Goal: Task Accomplishment & Management: Complete application form

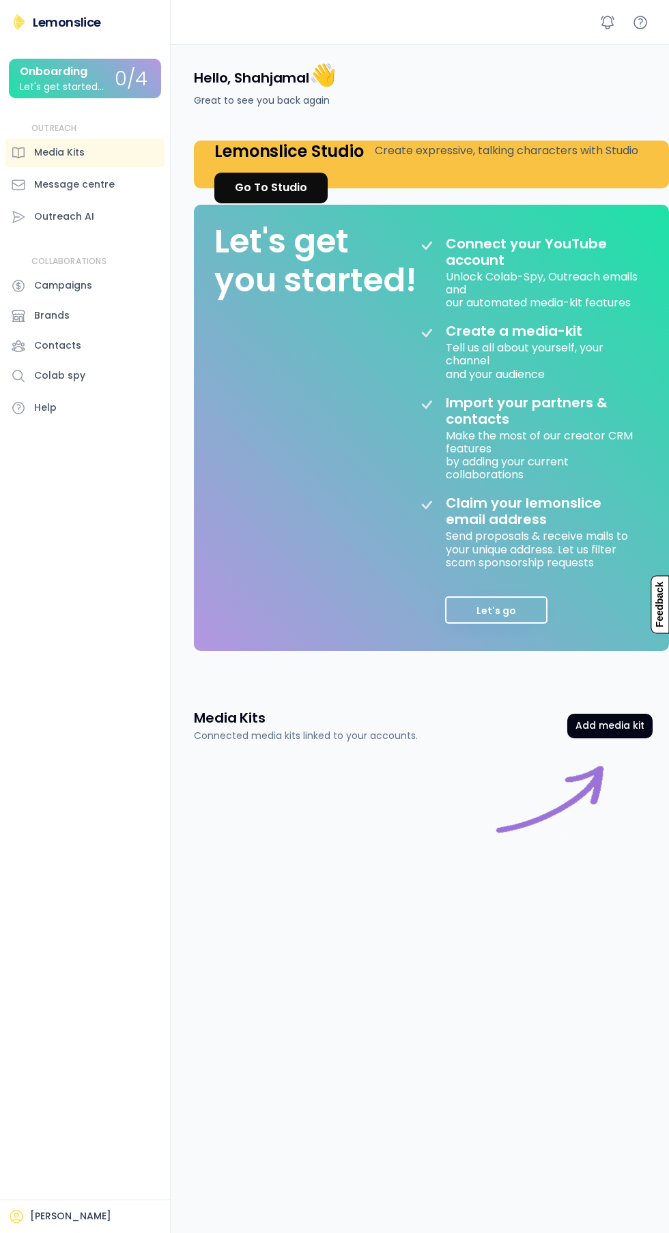
click at [59, 1215] on div "[PERSON_NAME]" at bounding box center [70, 1217] width 81 height 14
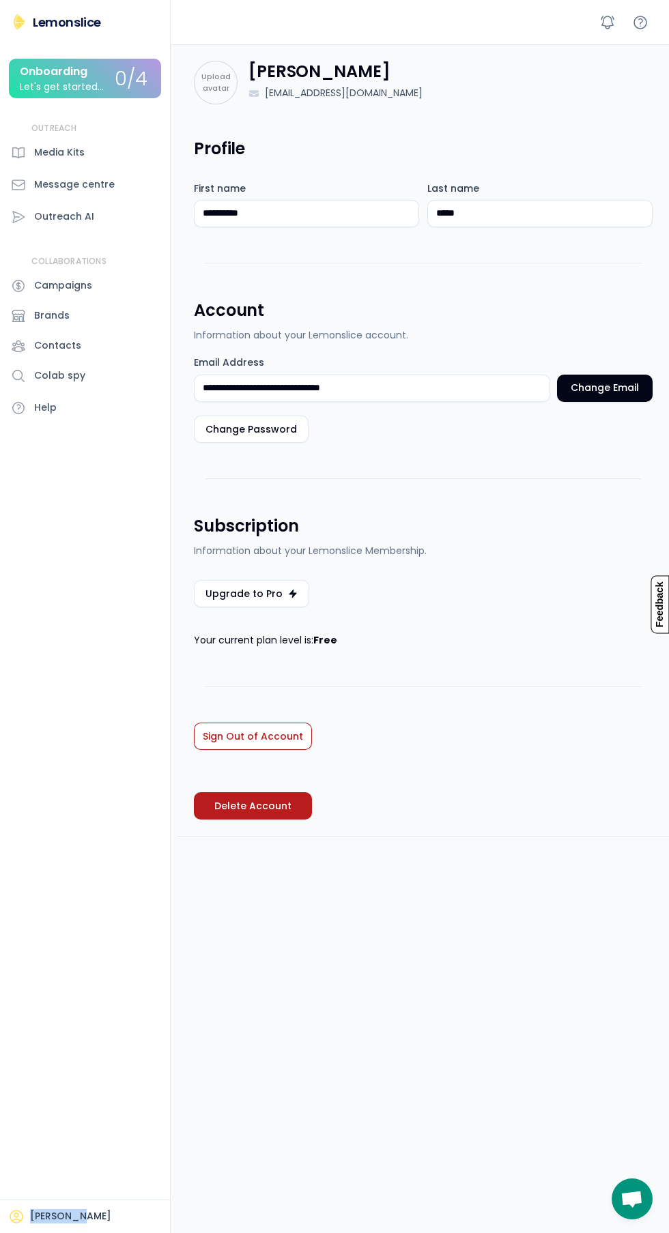
click at [76, 1008] on div "[PERSON_NAME] Onboarding Let's get started... 0/4 OUTREACH Media Kits Message c…" at bounding box center [85, 616] width 171 height 1233
click at [111, 1004] on div "[PERSON_NAME] Onboarding Let's get started... 0/4 OUTREACH Media Kits Message c…" at bounding box center [85, 616] width 171 height 1233
click at [127, 88] on div "0/4" at bounding box center [131, 79] width 33 height 21
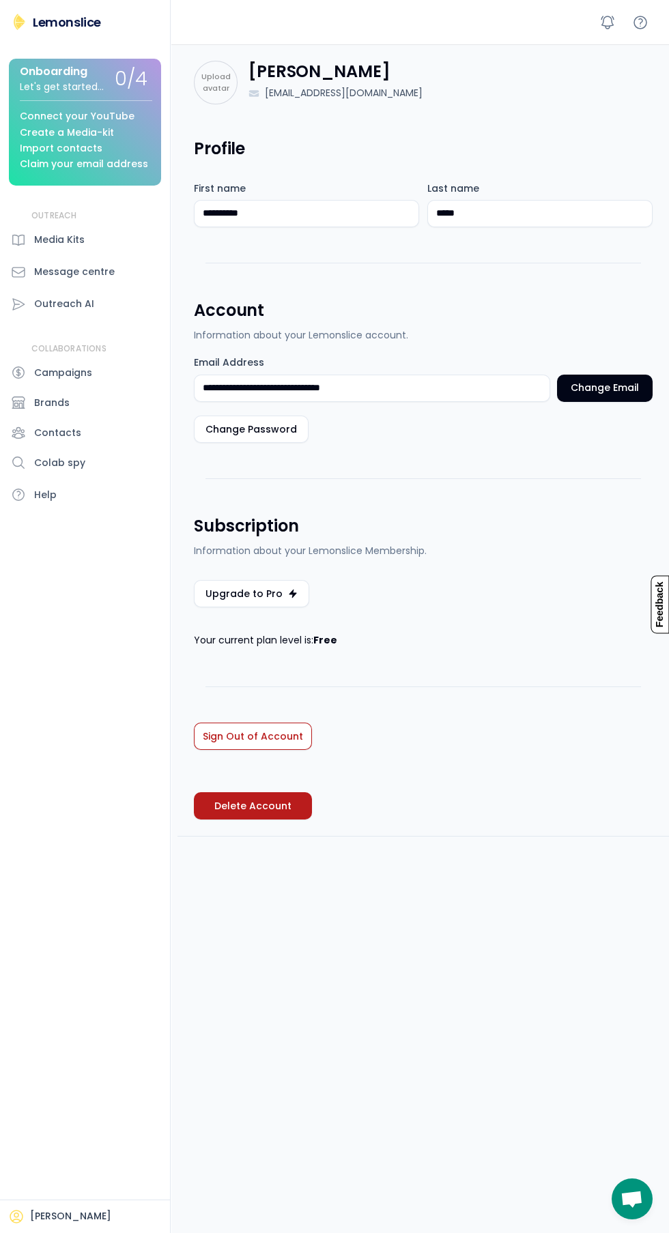
click at [106, 116] on div "Connect your YouTube" at bounding box center [77, 116] width 115 height 10
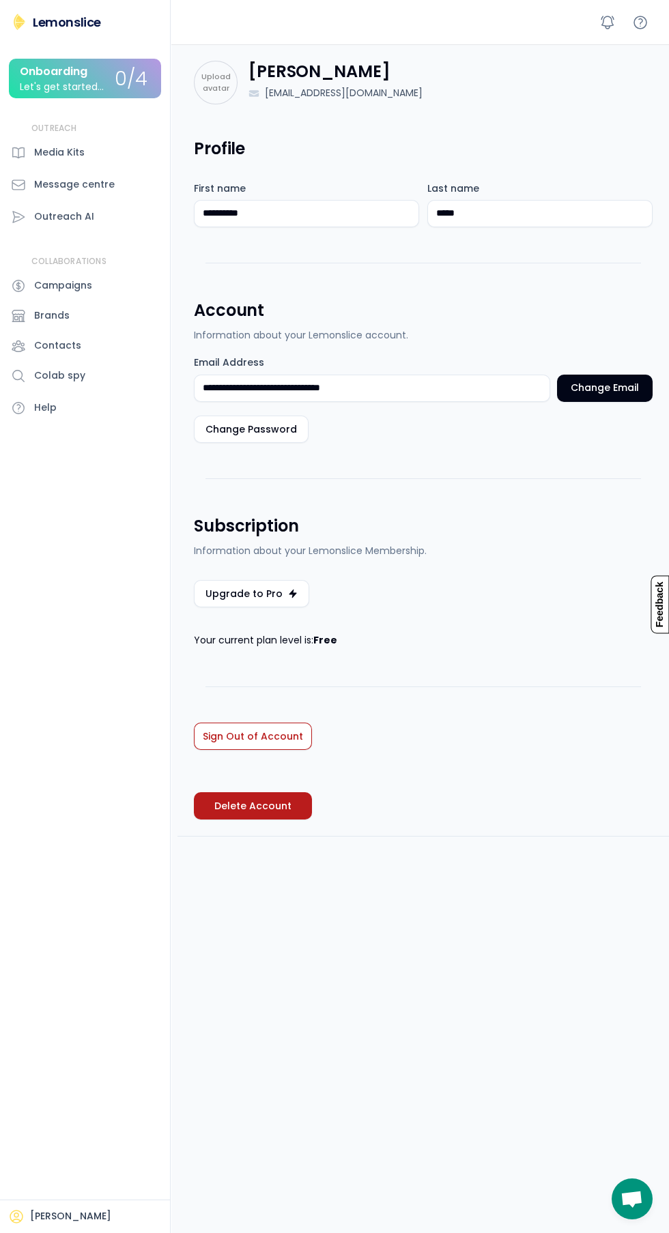
click at [122, 73] on div "0/4" at bounding box center [131, 79] width 33 height 21
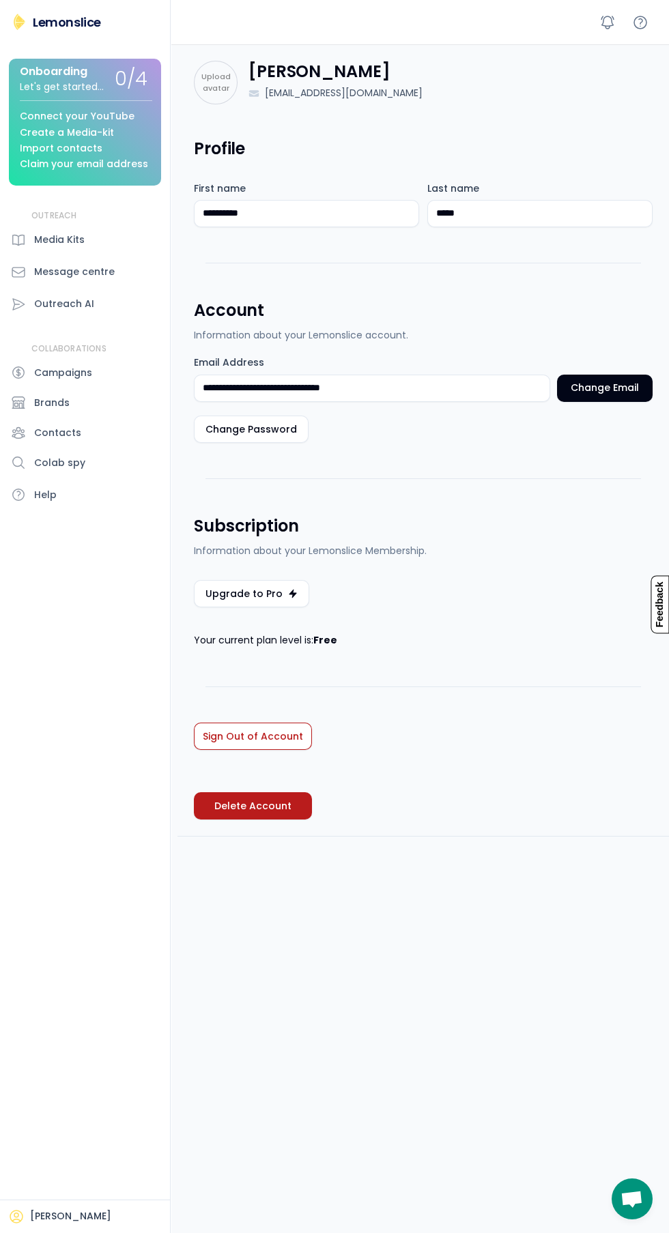
click at [104, 116] on div "Connect your YouTube" at bounding box center [77, 116] width 115 height 10
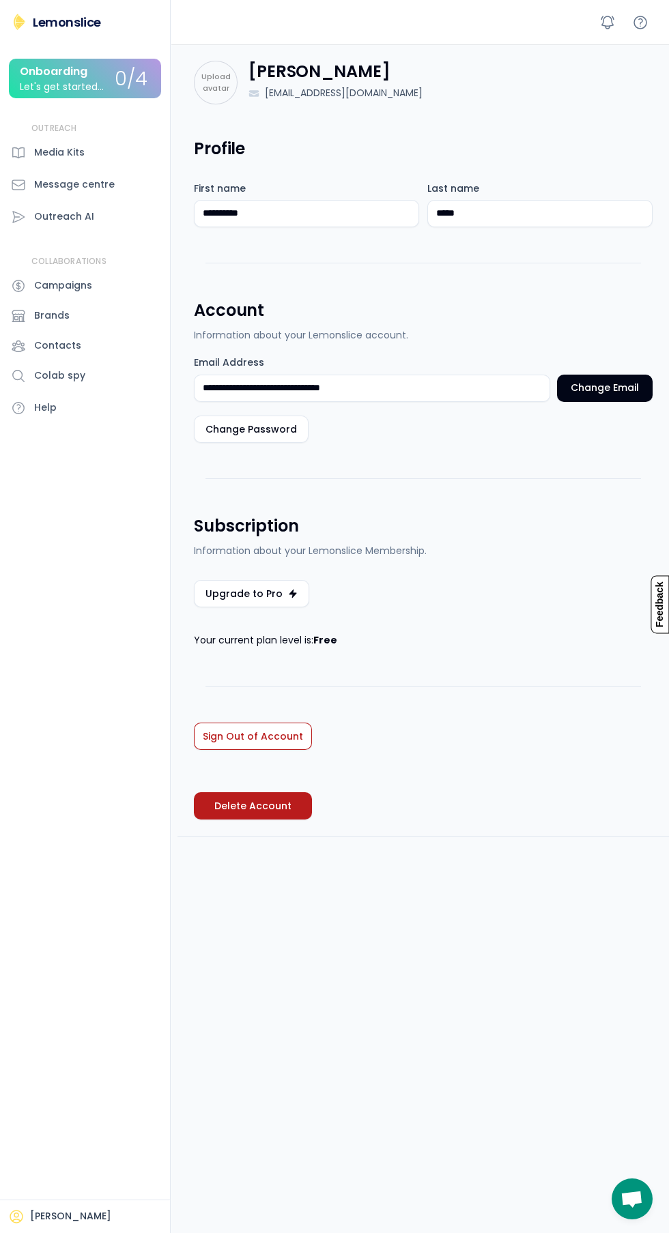
click at [121, 90] on div "0/4" at bounding box center [131, 79] width 33 height 21
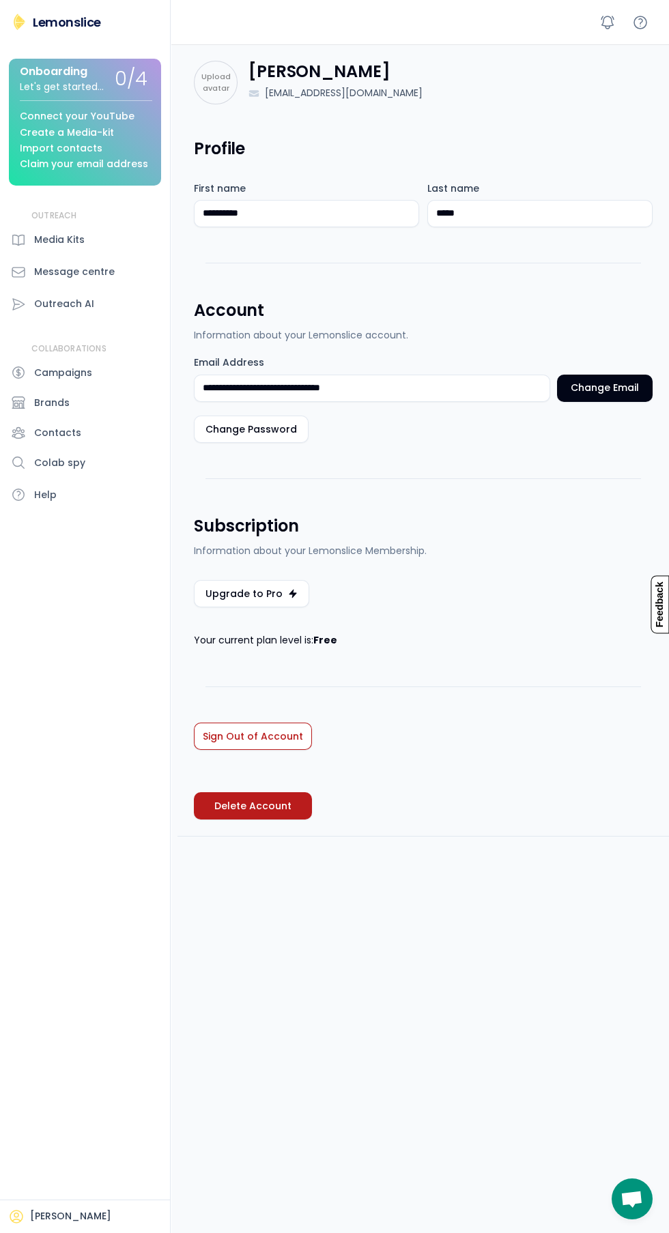
click at [585, 147] on div "Profile" at bounding box center [423, 148] width 458 height 23
click at [584, 148] on div "Profile" at bounding box center [423, 148] width 458 height 23
click at [149, 13] on div "Shahjamal Jamal Lemonslice Onboarding Let's get started... 0/4 Connect your You…" at bounding box center [85, 616] width 171 height 1233
click at [78, 239] on div "Media Kits" at bounding box center [59, 240] width 50 height 14
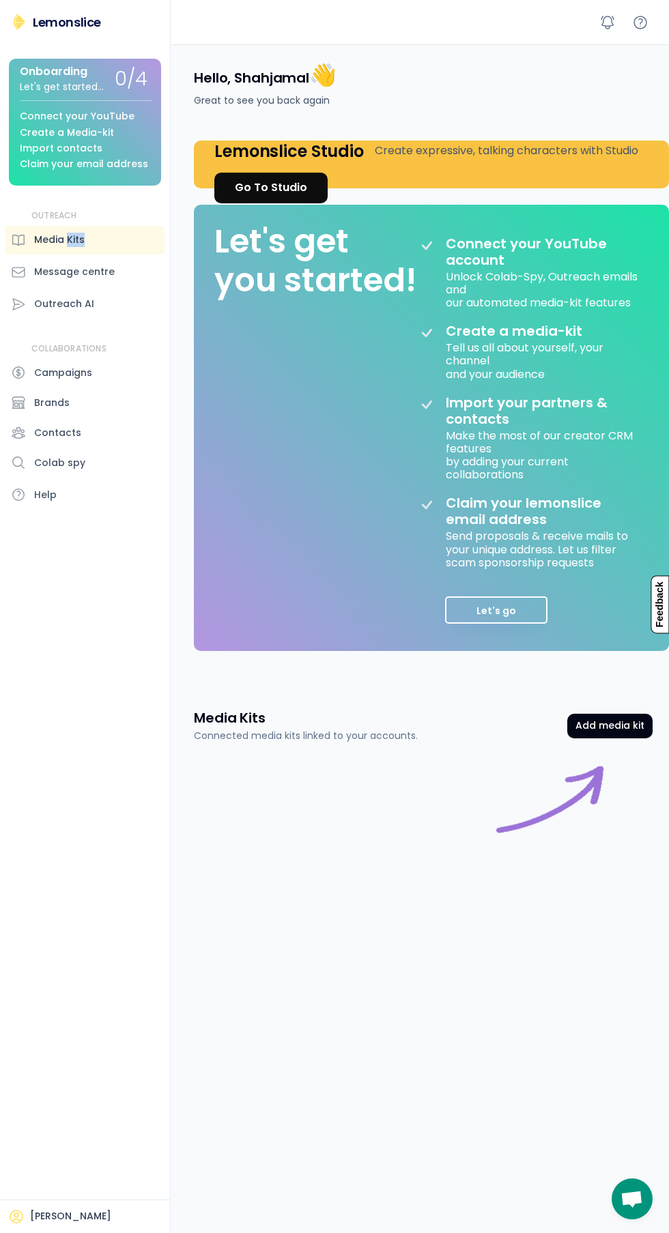
click at [617, 731] on button "Add media kit" at bounding box center [609, 726] width 85 height 25
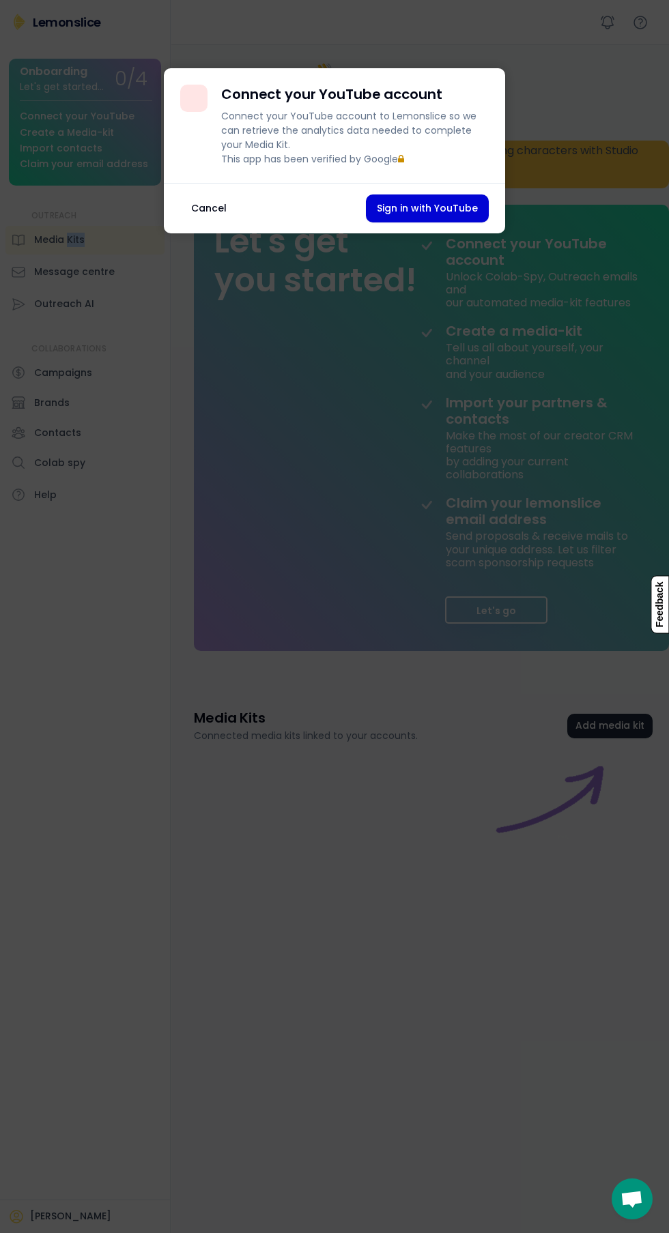
click at [486, 860] on div at bounding box center [334, 616] width 669 height 1233
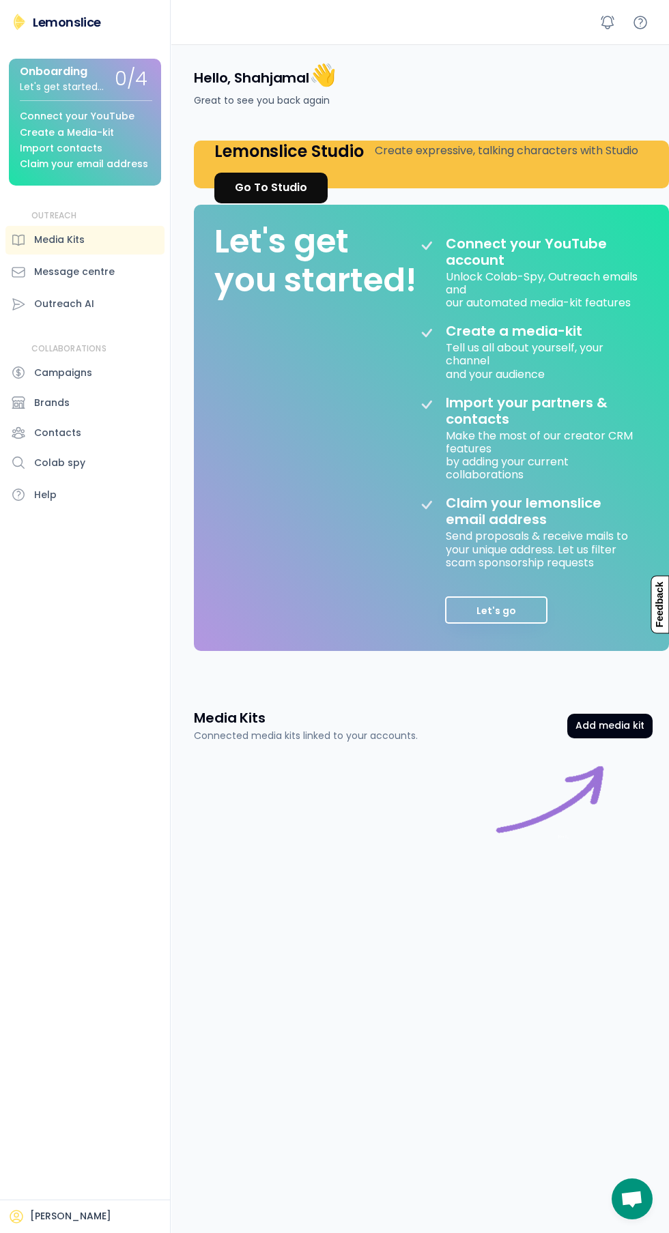
click at [596, 725] on button "Add media kit" at bounding box center [609, 726] width 85 height 25
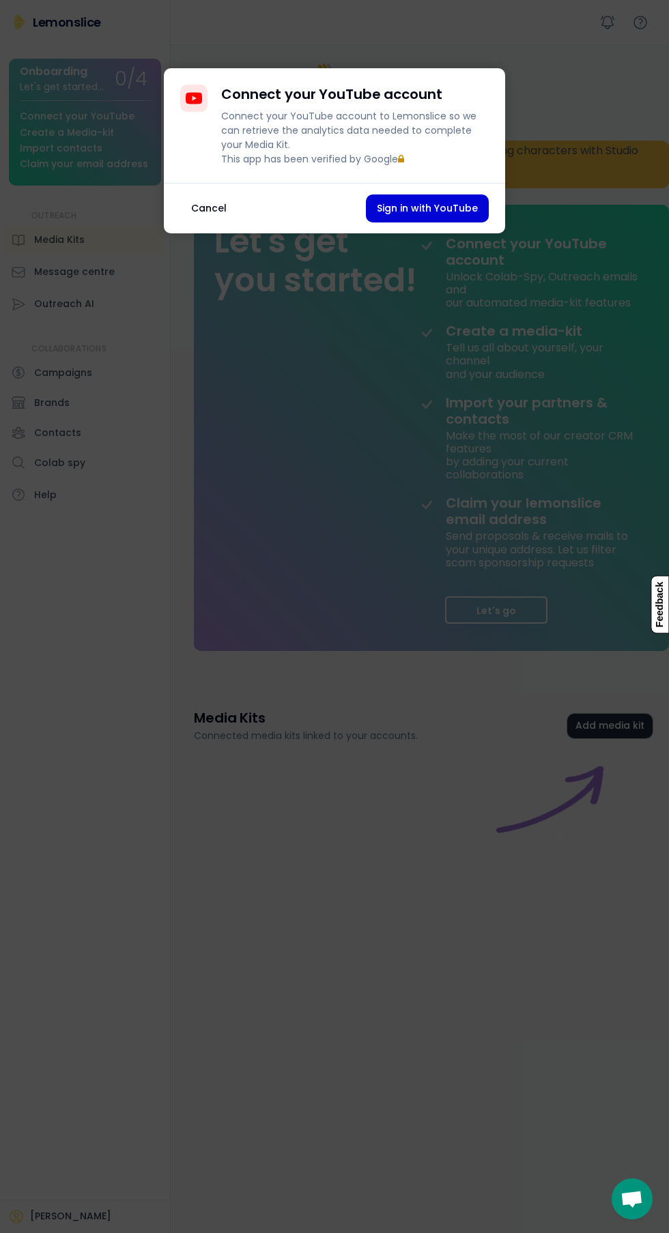
click at [227, 216] on button "Cancel" at bounding box center [208, 208] width 57 height 28
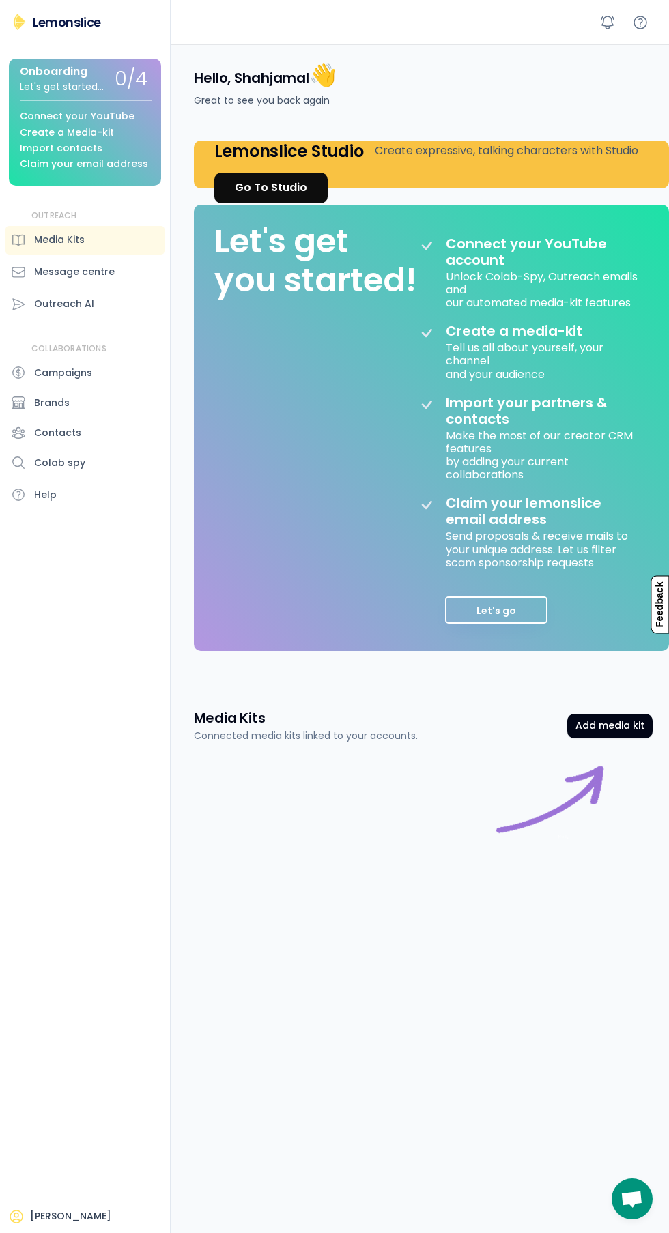
click at [118, 111] on div "Connect your YouTube" at bounding box center [77, 116] width 115 height 10
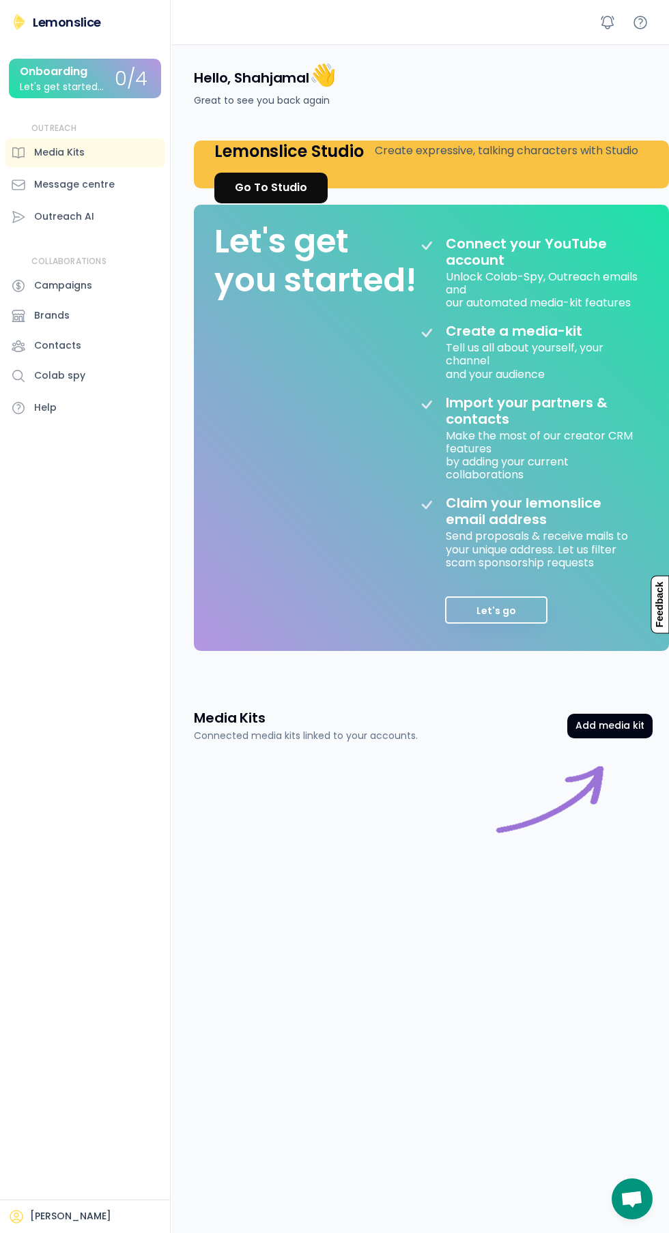
click at [81, 152] on div "Media Kits" at bounding box center [59, 152] width 50 height 14
click at [613, 721] on button "Add media kit" at bounding box center [609, 726] width 85 height 25
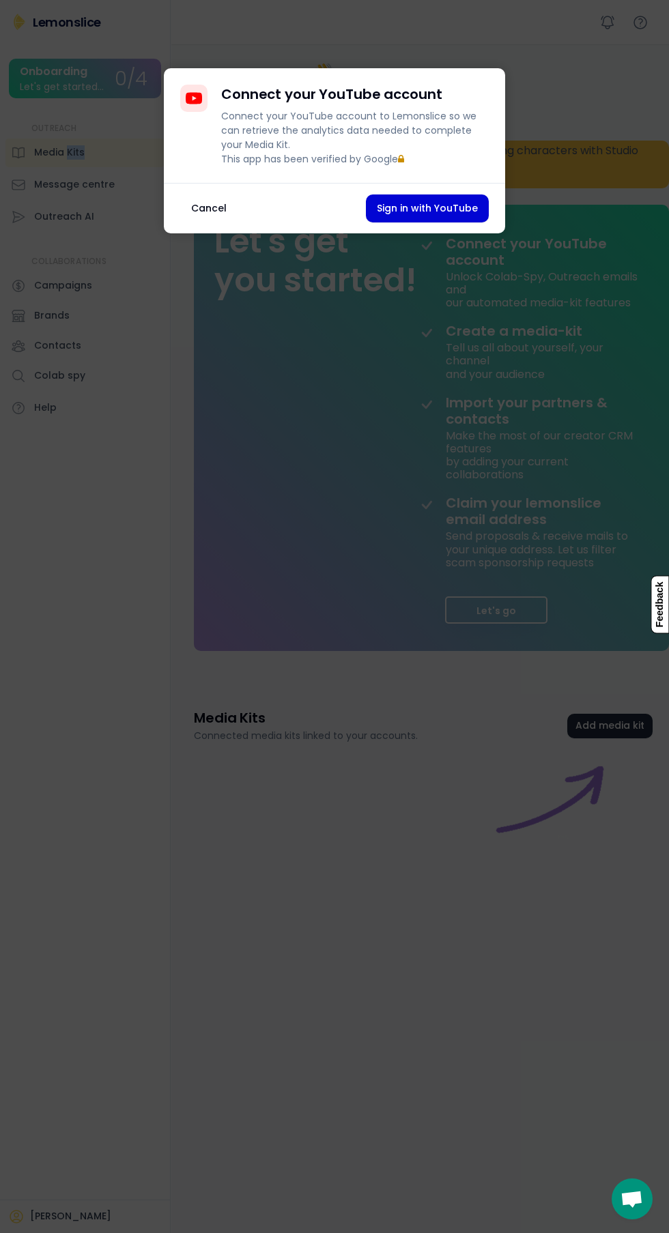
click at [442, 221] on button "Sign in with YouTube" at bounding box center [427, 208] width 123 height 28
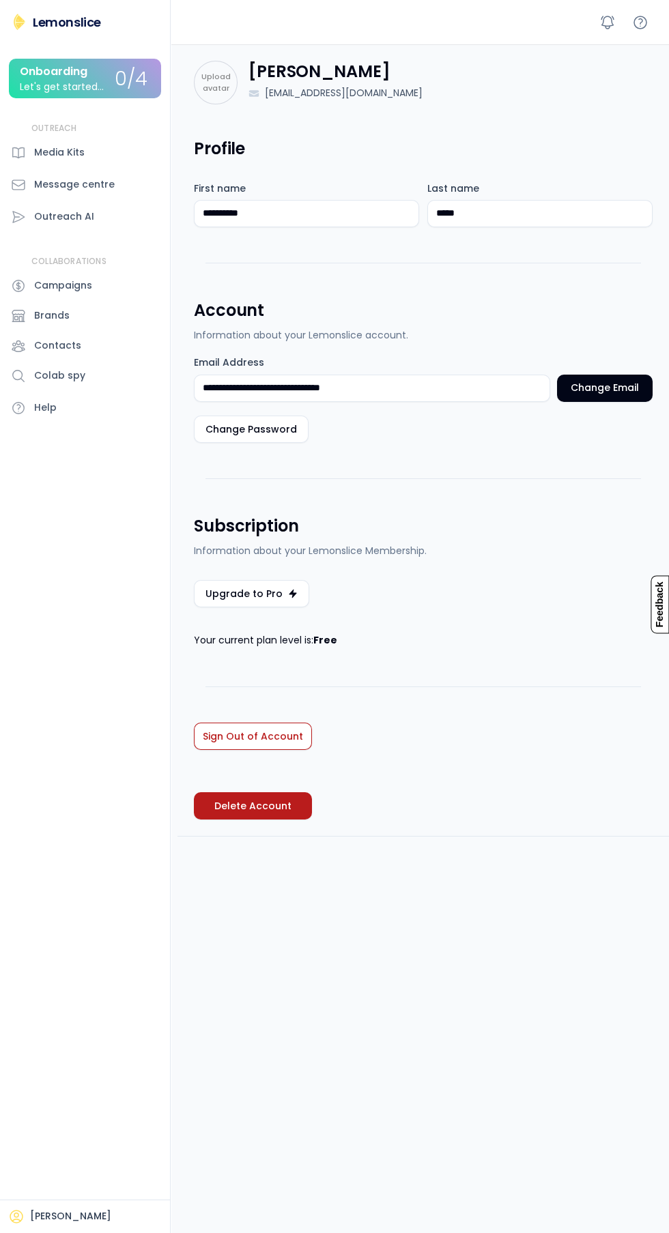
click at [72, 152] on div "Media Kits" at bounding box center [59, 152] width 50 height 14
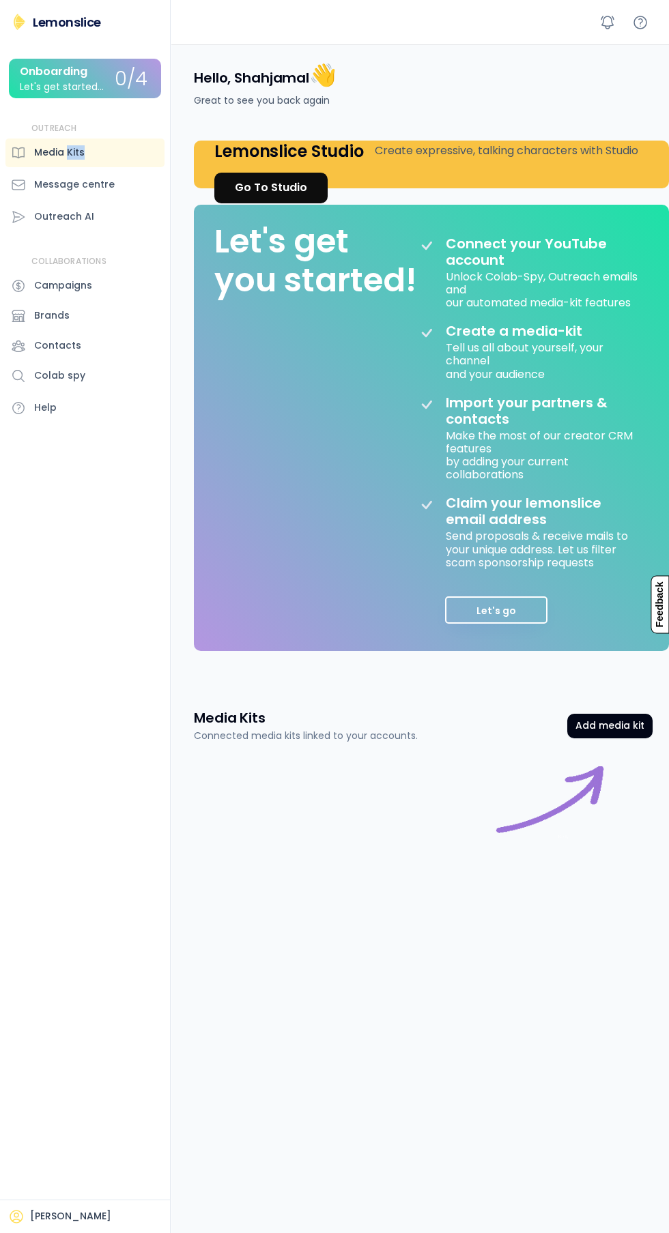
click at [613, 731] on button "Add media kit" at bounding box center [609, 726] width 85 height 25
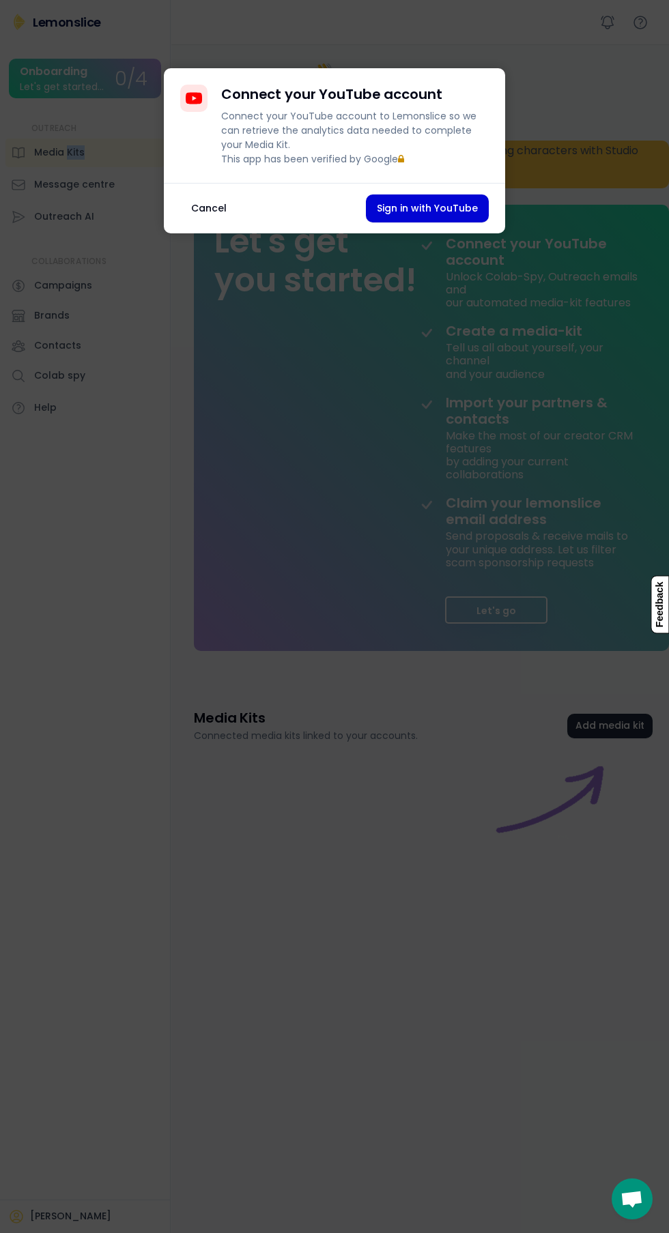
click at [445, 222] on button "Sign in with YouTube" at bounding box center [427, 208] width 123 height 28
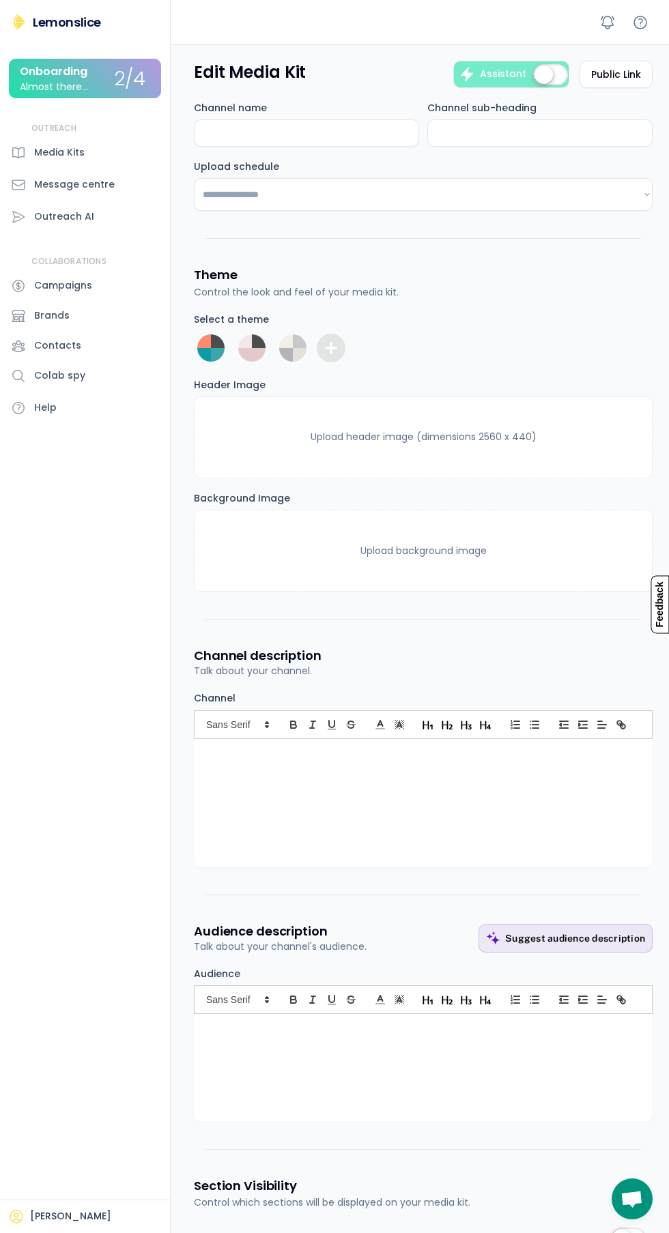
click at [546, 75] on label at bounding box center [550, 76] width 42 height 30
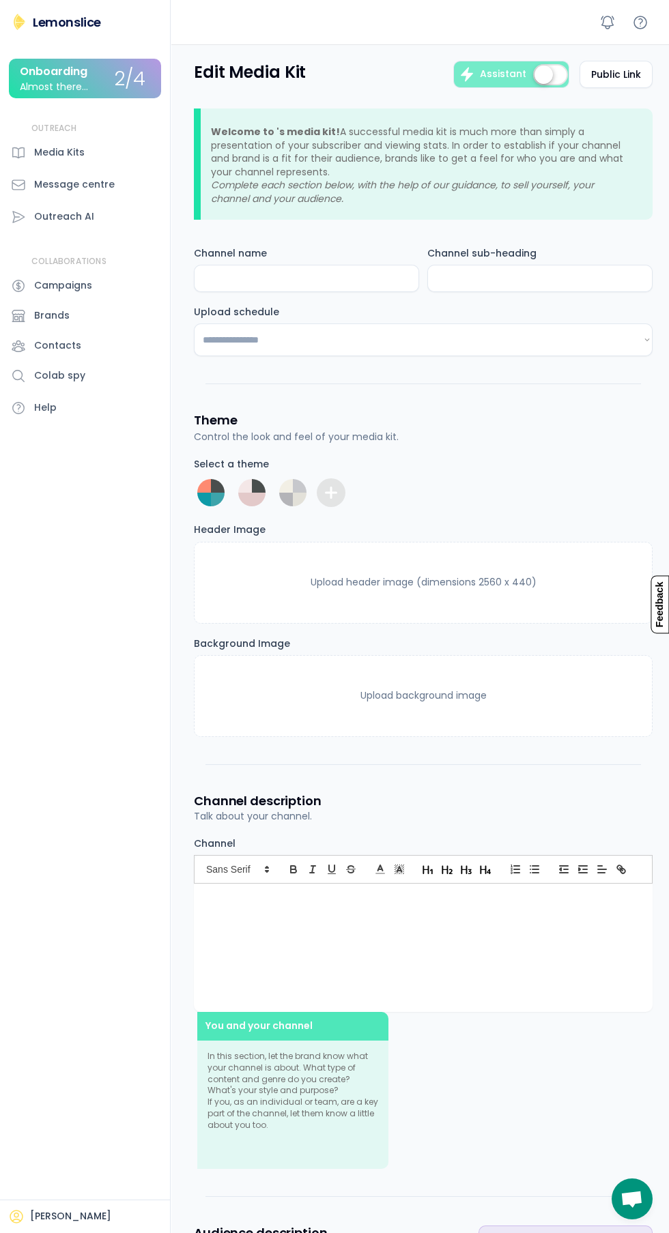
click at [562, 72] on label at bounding box center [550, 76] width 42 height 30
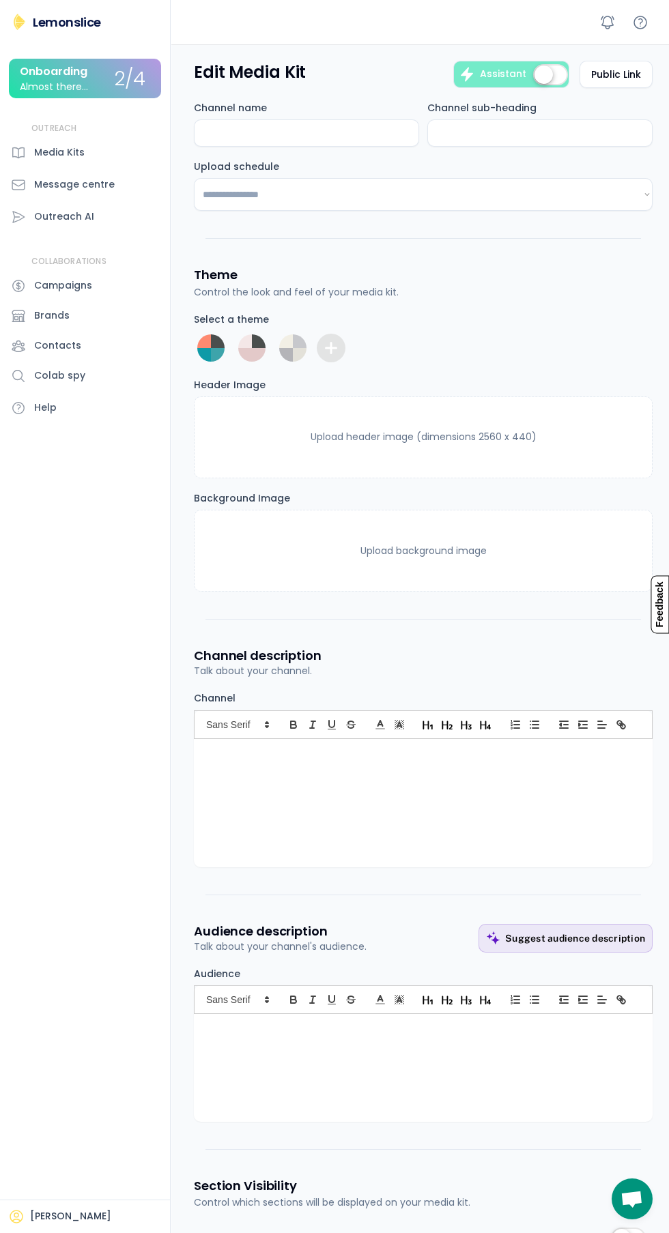
click at [131, 586] on div "[PERSON_NAME] Onboarding Almost there... 2/4 OUTREACH Media Kits Message centre…" at bounding box center [85, 616] width 171 height 1233
click at [121, 205] on div "Outreach AI" at bounding box center [84, 217] width 159 height 29
select select "**********"
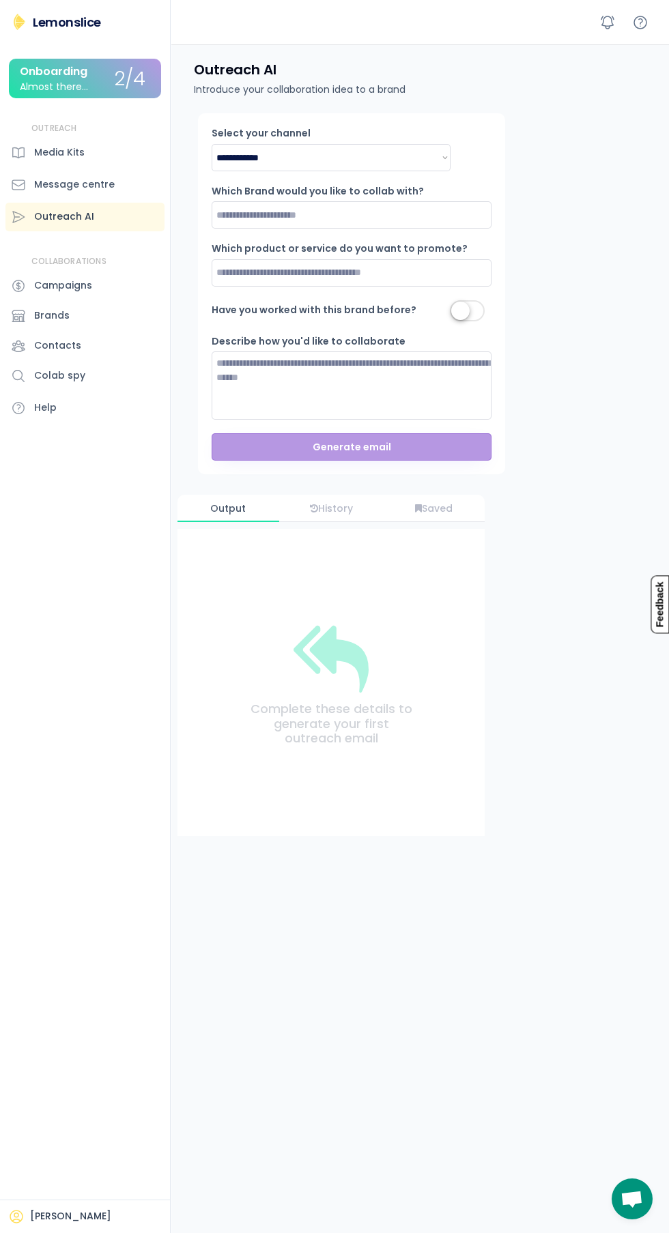
click at [105, 623] on div "[PERSON_NAME] Onboarding Almost there... 2/4 OUTREACH Media Kits Message centre…" at bounding box center [85, 616] width 171 height 1233
click at [92, 184] on div "Message centre" at bounding box center [74, 184] width 81 height 14
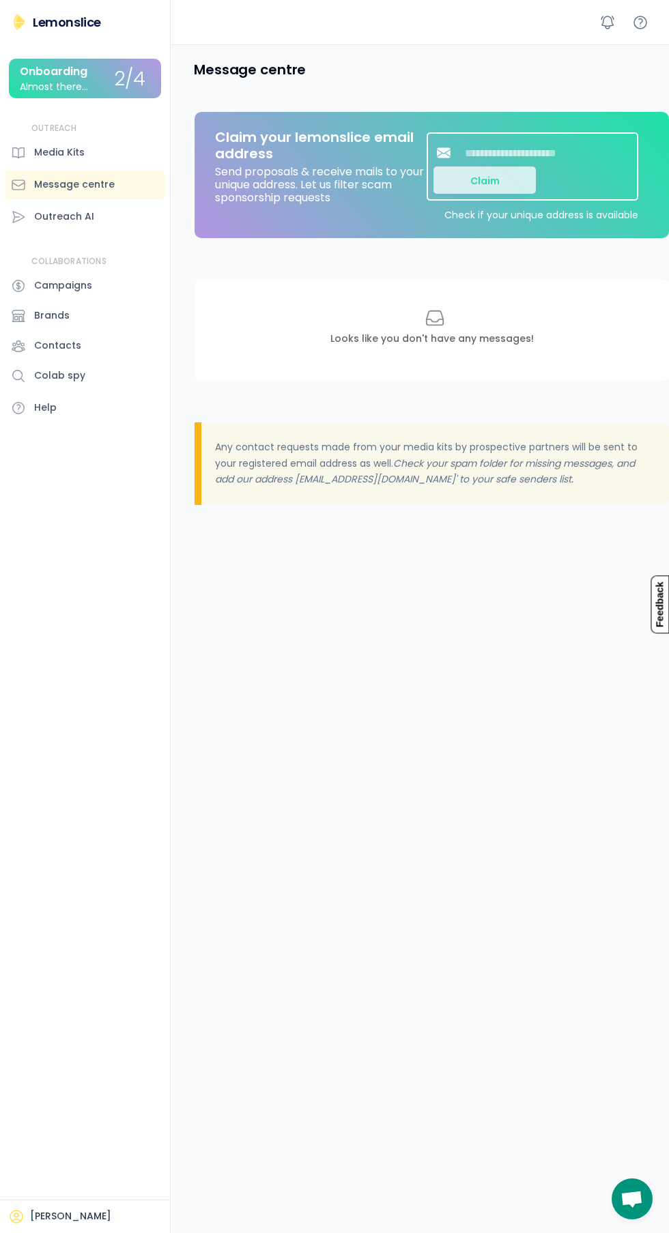
click at [77, 152] on div "Media Kits" at bounding box center [59, 152] width 50 height 14
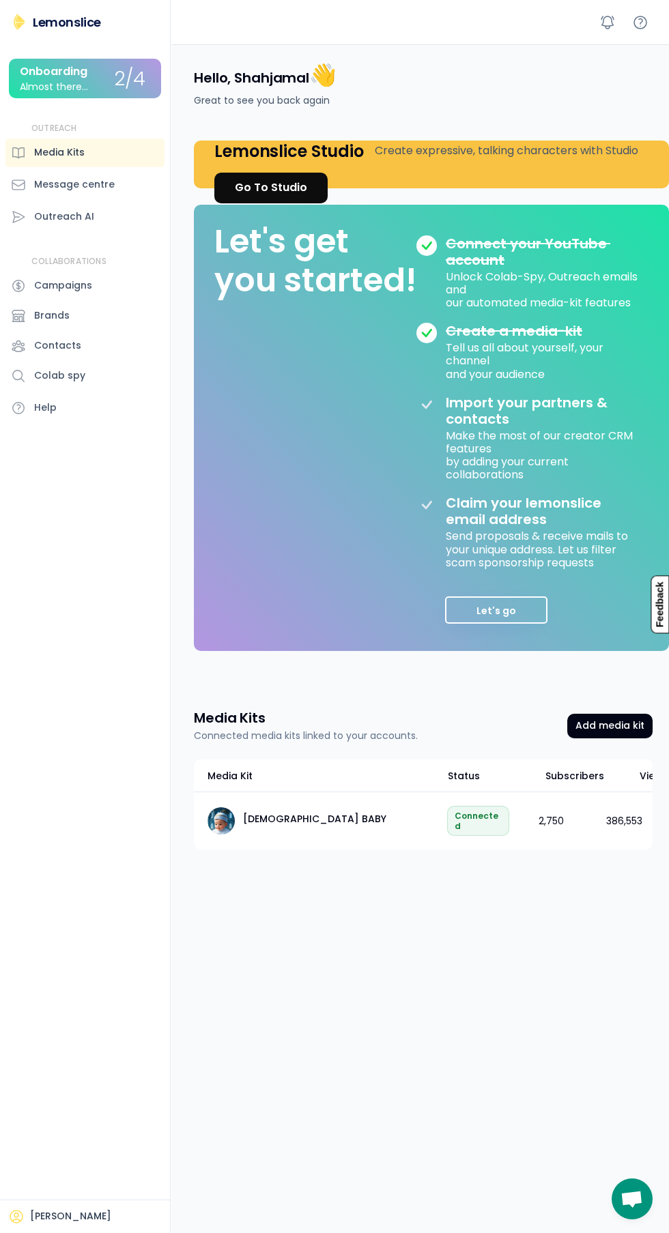
click at [550, 378] on div "Tell us all about yourself, your channel and your audience" at bounding box center [542, 360] width 192 height 42
click at [509, 617] on button "Let's go" at bounding box center [496, 609] width 102 height 27
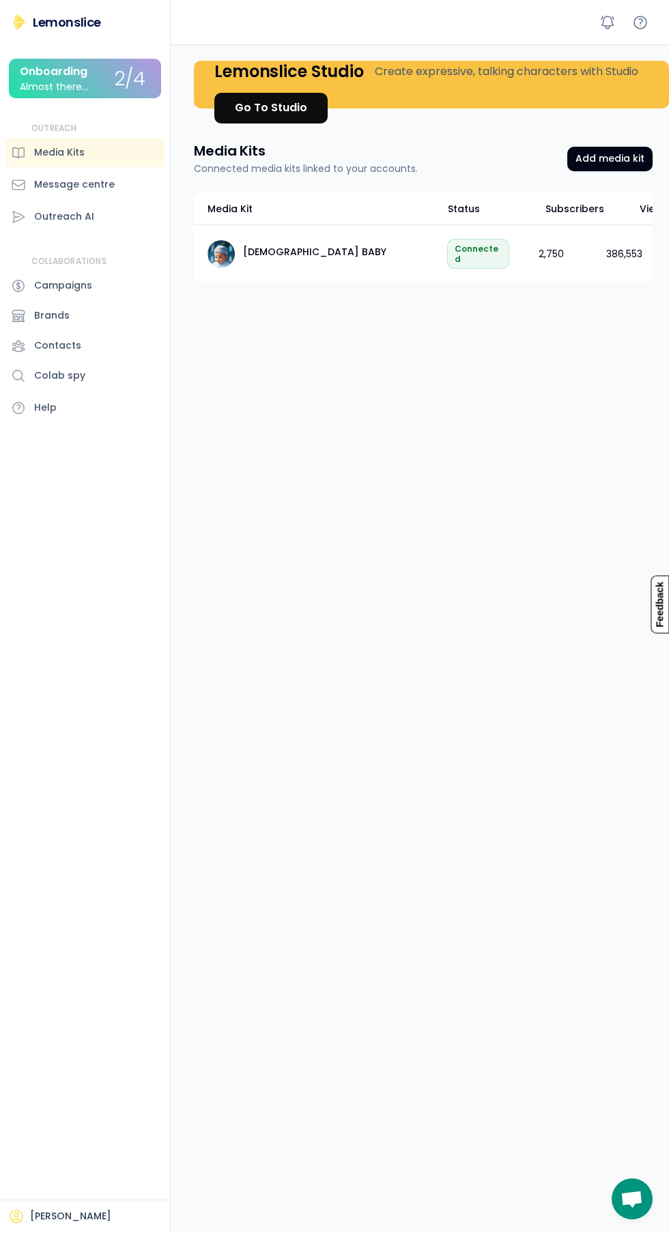
click at [121, 278] on div "Campaigns" at bounding box center [84, 286] width 159 height 29
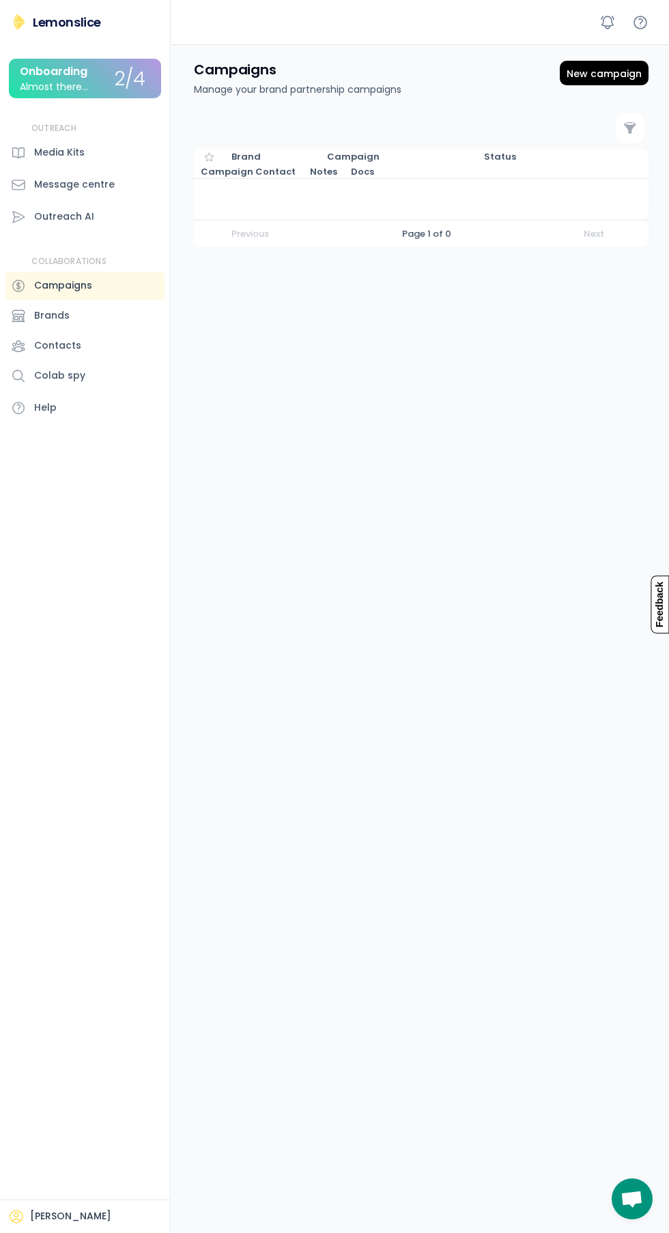
click at [102, 184] on div "Message centre" at bounding box center [74, 184] width 81 height 14
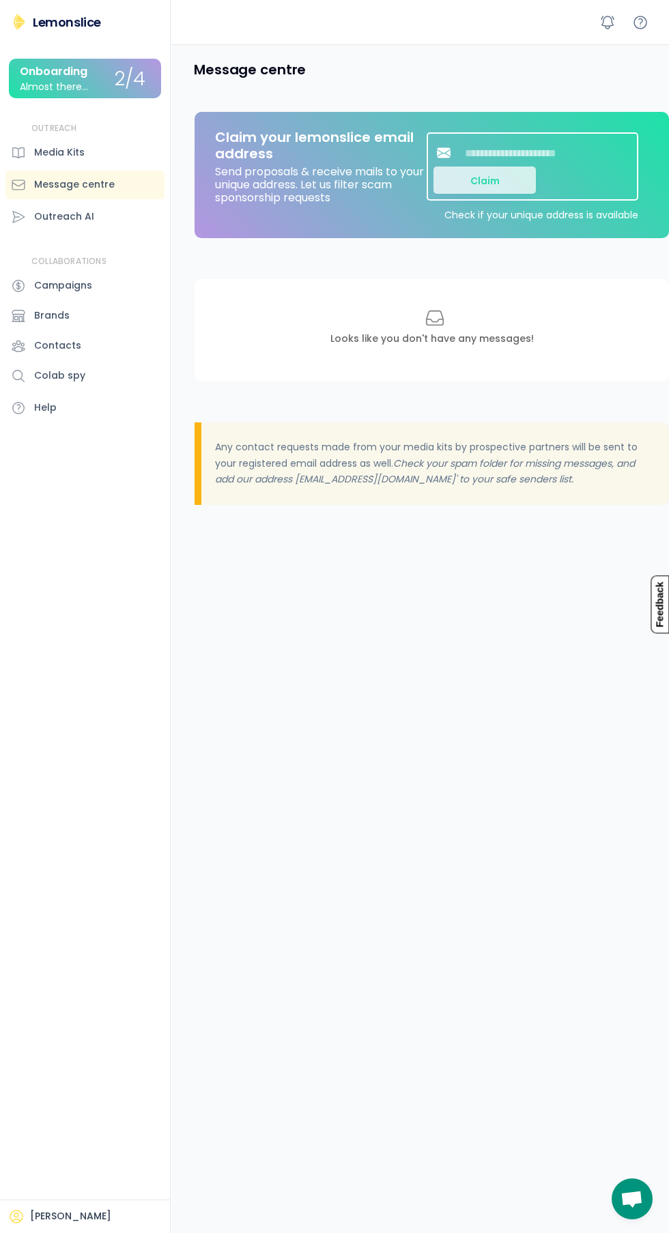
click at [497, 188] on button "Claim" at bounding box center [484, 179] width 102 height 27
click at [499, 191] on button "Claim" at bounding box center [484, 179] width 102 height 27
click at [119, 157] on div "Media Kits" at bounding box center [84, 152] width 159 height 29
